Goal: Use online tool/utility: Utilize a website feature to perform a specific function

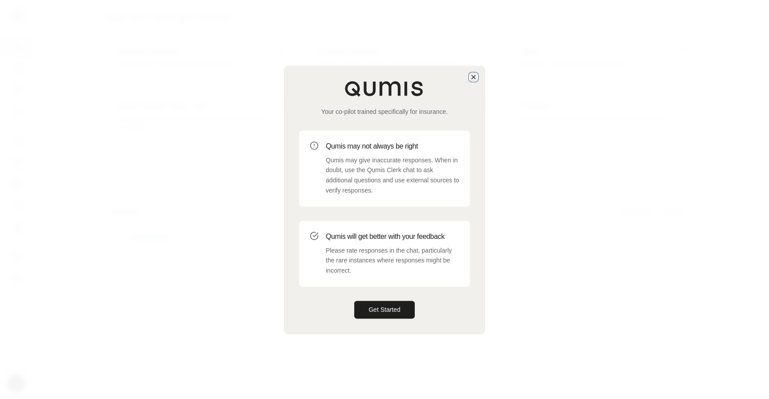
click at [474, 77] on icon "button" at bounding box center [473, 76] width 7 height 7
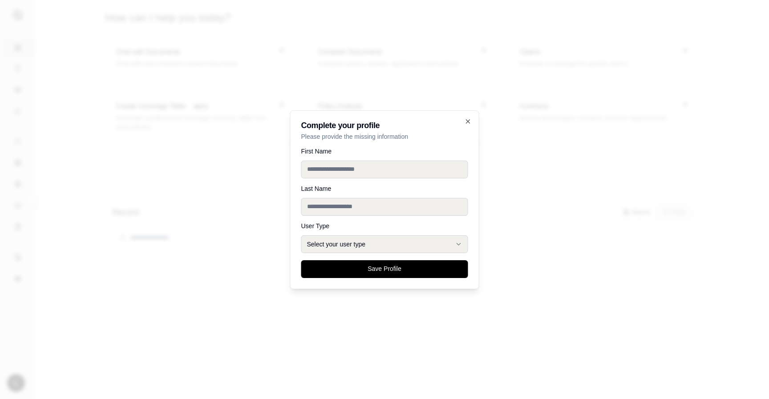
click at [350, 177] on input "First Name" at bounding box center [384, 170] width 167 height 18
type input "****"
click at [325, 209] on input "Last Name" at bounding box center [384, 207] width 167 height 18
type input "****"
click at [323, 241] on button "Select your user type" at bounding box center [384, 244] width 167 height 18
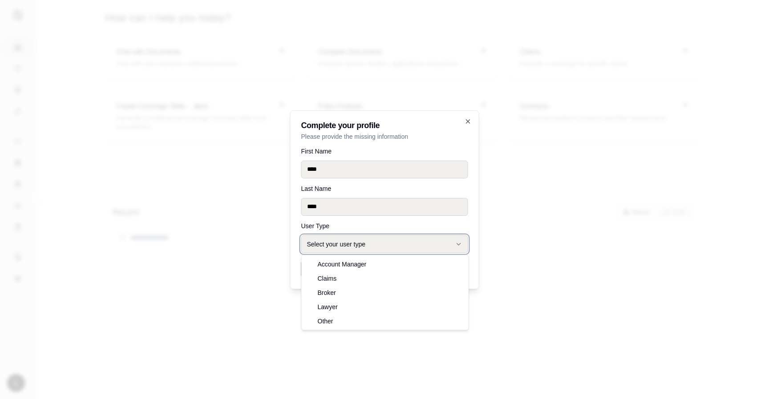
select select "******"
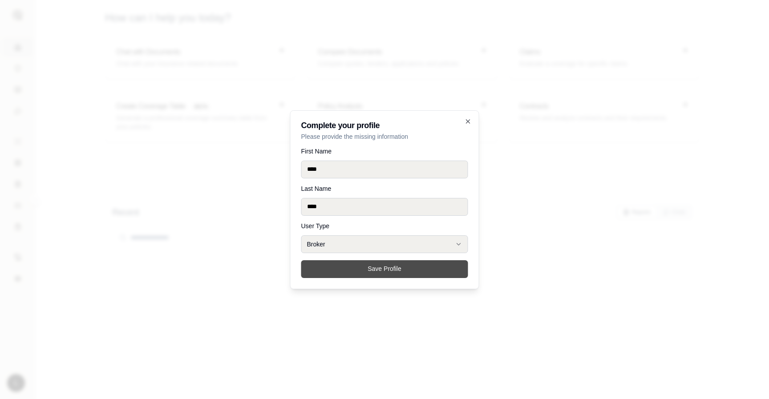
click at [352, 273] on button "Save Profile" at bounding box center [384, 269] width 167 height 18
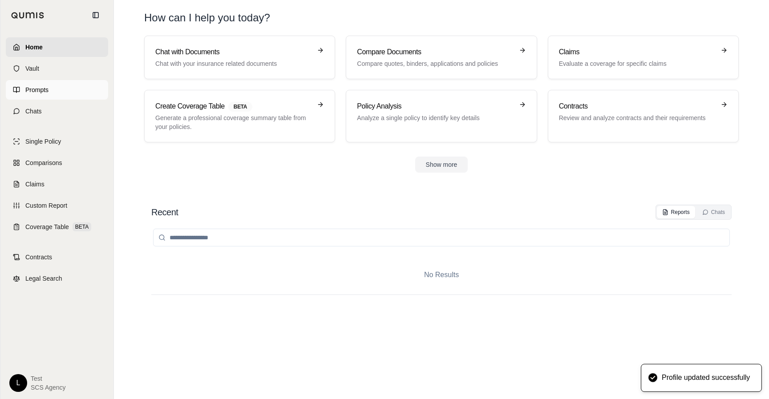
click at [20, 89] on link "Prompts" at bounding box center [57, 90] width 102 height 20
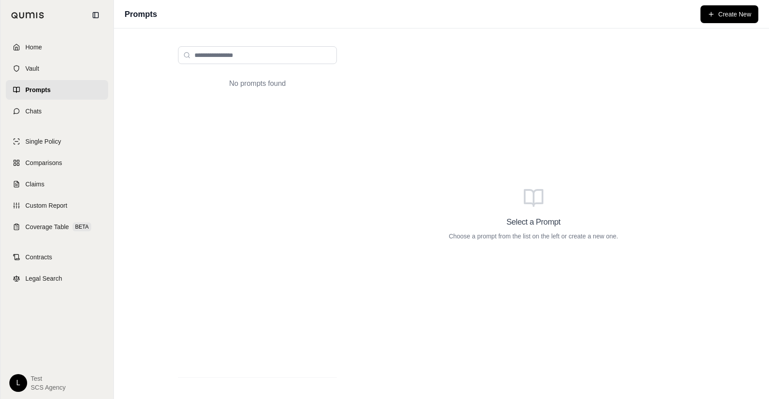
click at [16, 89] on icon at bounding box center [16, 89] width 7 height 7
click at [31, 111] on span "Chats" at bounding box center [33, 111] width 16 height 9
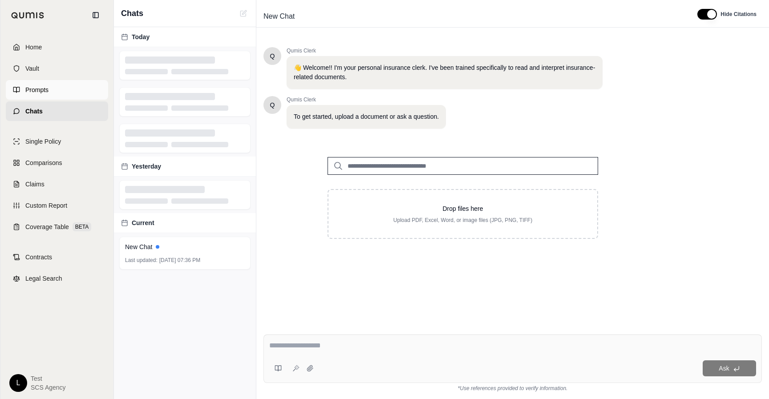
click at [30, 91] on span "Prompts" at bounding box center [36, 89] width 23 height 9
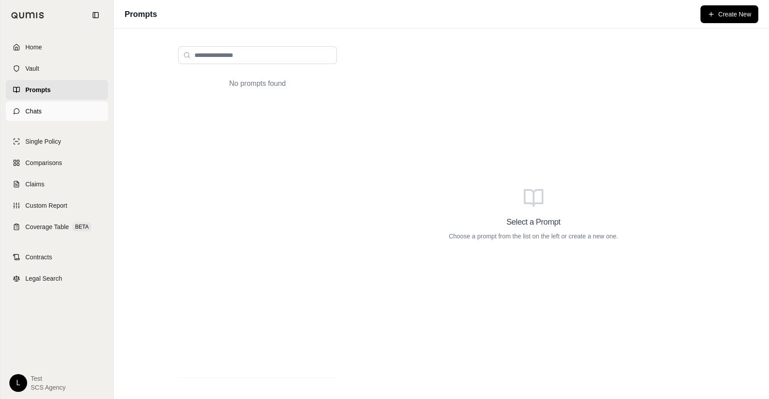
click at [19, 116] on link "Chats" at bounding box center [57, 111] width 102 height 20
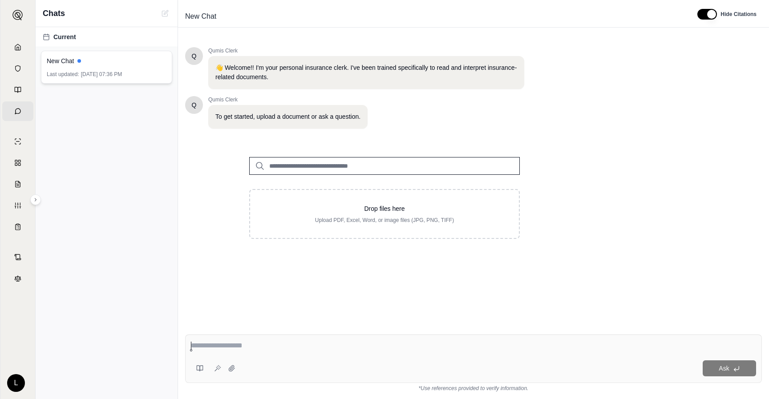
click at [107, 82] on div "New Chat Last updated: Oct 13, 2025, 07:36 PM" at bounding box center [106, 67] width 131 height 33
click at [196, 370] on icon at bounding box center [199, 368] width 7 height 7
click at [253, 252] on div "Drop files here Upload PDF, Excel, Word, or image files (JPG, PNG, TIFF)" at bounding box center [384, 198] width 299 height 110
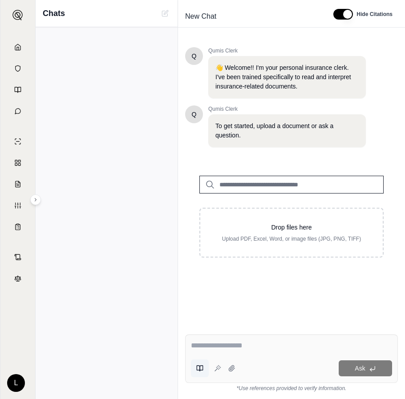
click at [200, 369] on icon at bounding box center [201, 368] width 3 height 5
click at [377, 261] on div "Drop files here Upload PDF, Excel, Word, or image files (JPG, PNG, TIFF)" at bounding box center [291, 217] width 213 height 110
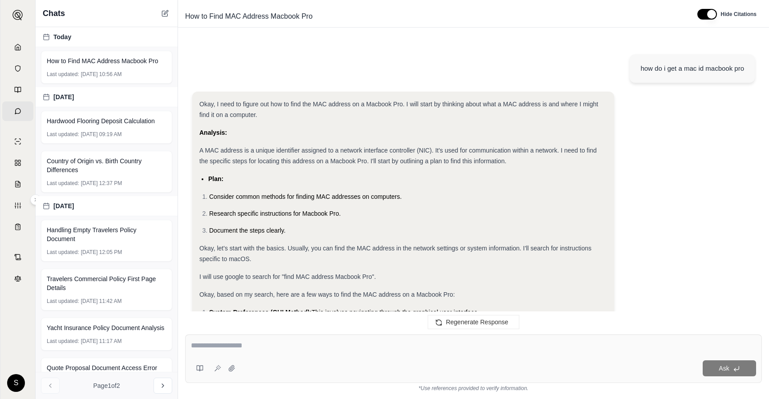
scroll to position [756, 0]
